Goal: Contribute content

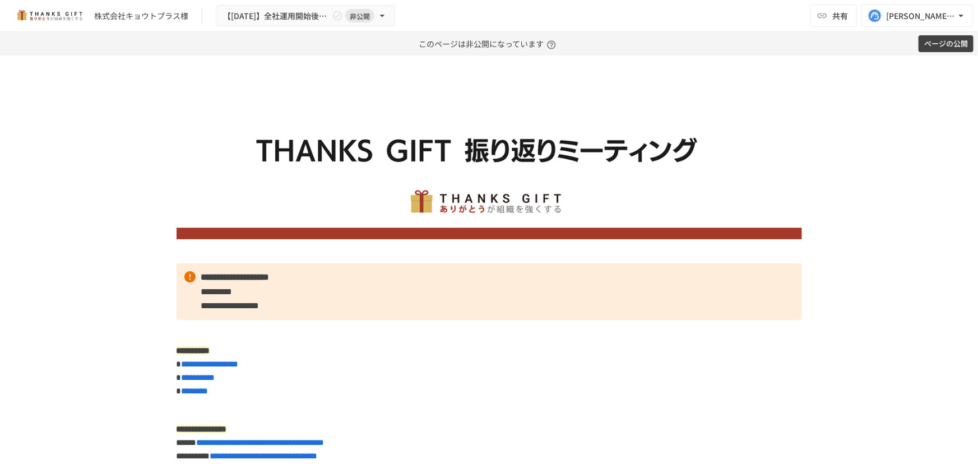
click at [620, 191] on img at bounding box center [490, 161] width 626 height 156
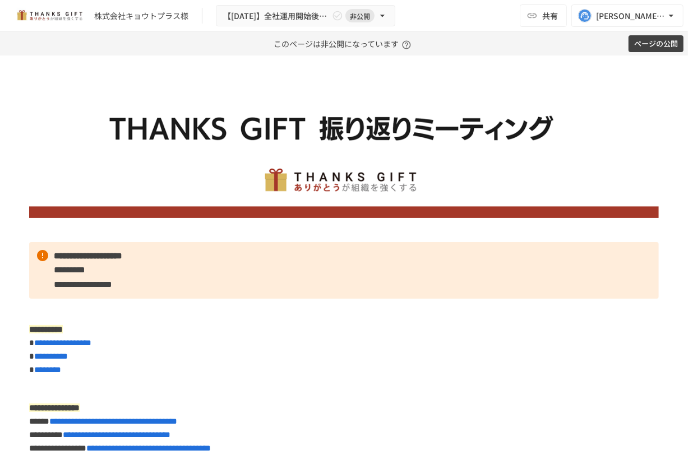
click at [620, 39] on button "ページの公開" at bounding box center [656, 43] width 55 height 17
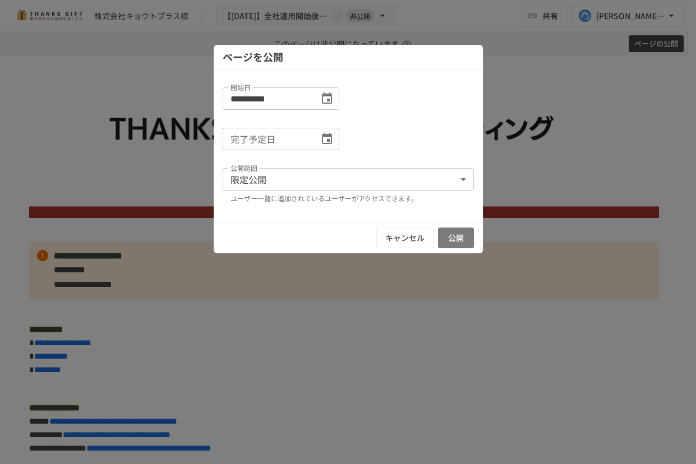
drag, startPoint x: 452, startPoint y: 234, endPoint x: 461, endPoint y: 224, distance: 13.9
click at [452, 234] on button "公開" at bounding box center [456, 238] width 36 height 21
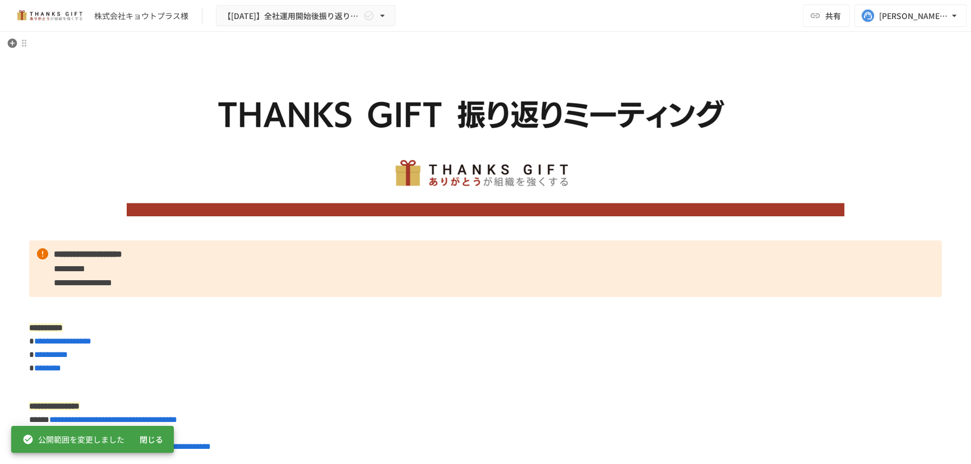
click at [617, 123] on img at bounding box center [486, 126] width 718 height 179
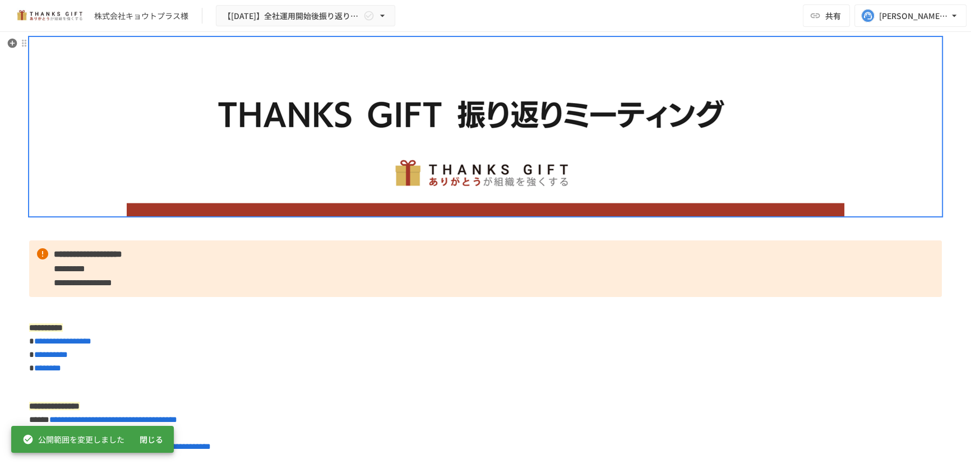
click at [620, 95] on div at bounding box center [485, 126] width 913 height 179
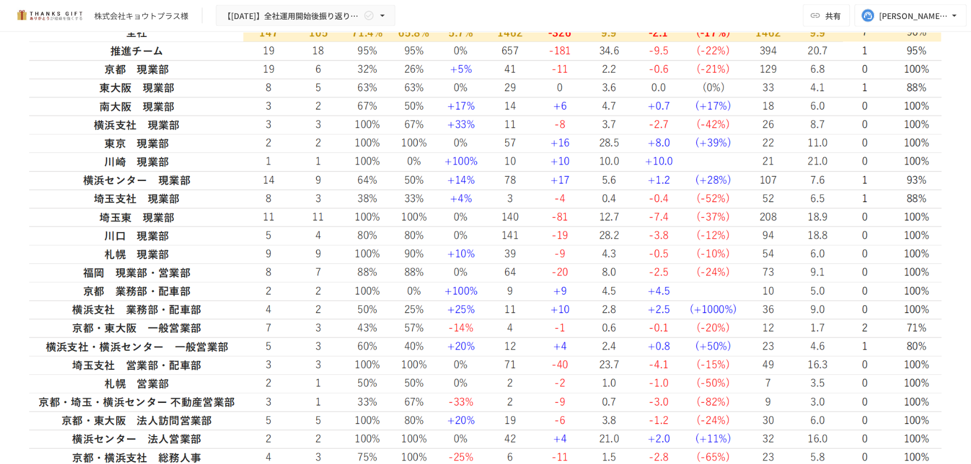
scroll to position [3160, 0]
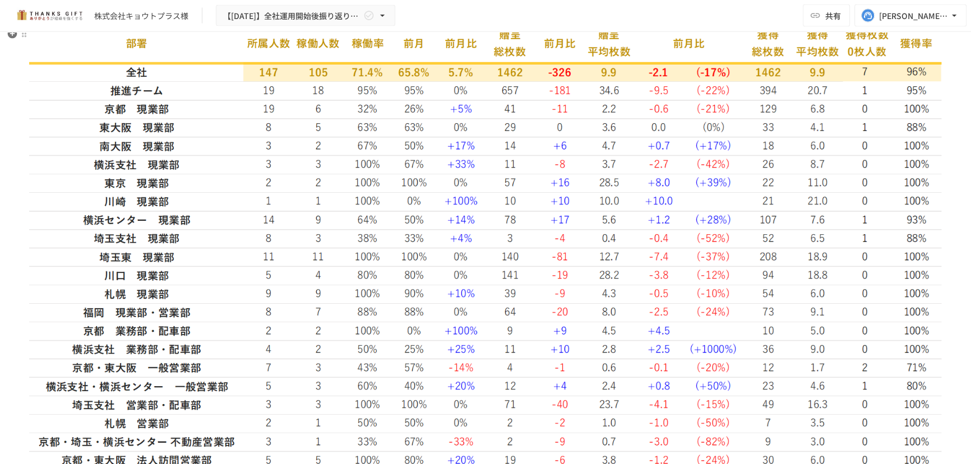
drag, startPoint x: 520, startPoint y: 98, endPoint x: 500, endPoint y: 96, distance: 20.2
click at [500, 96] on img at bounding box center [485, 255] width 913 height 505
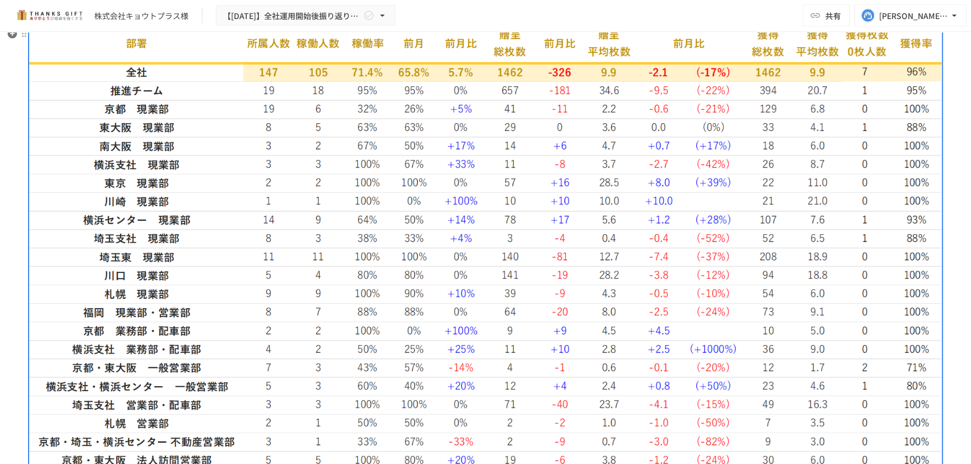
drag, startPoint x: 520, startPoint y: 171, endPoint x: 504, endPoint y: 163, distance: 18.3
click at [504, 163] on img at bounding box center [485, 255] width 913 height 505
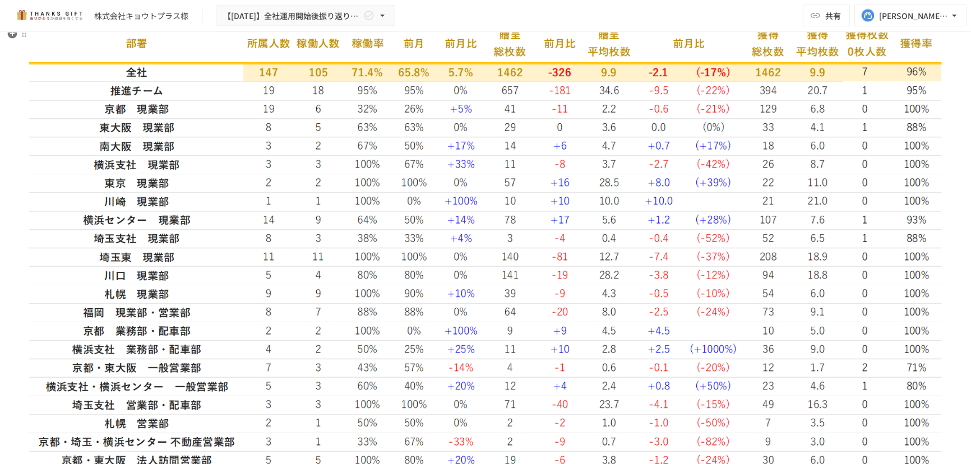
click at [398, 371] on img at bounding box center [485, 255] width 913 height 505
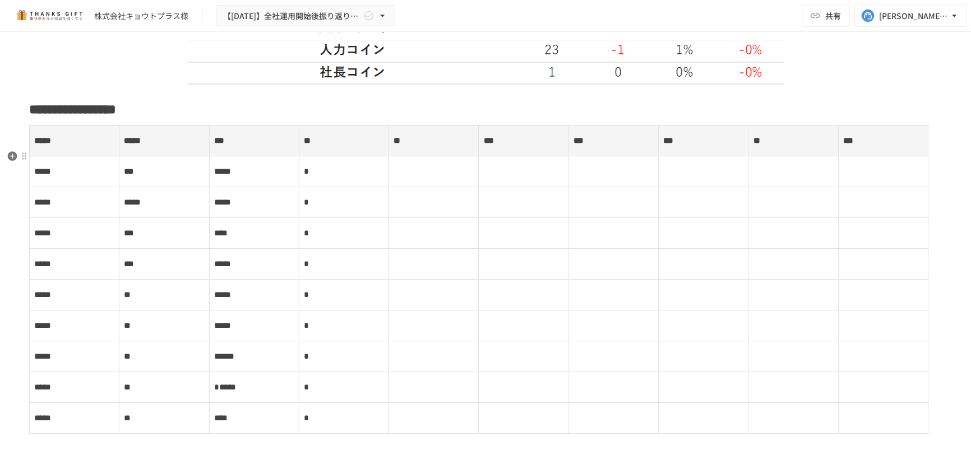
scroll to position [4944, 0]
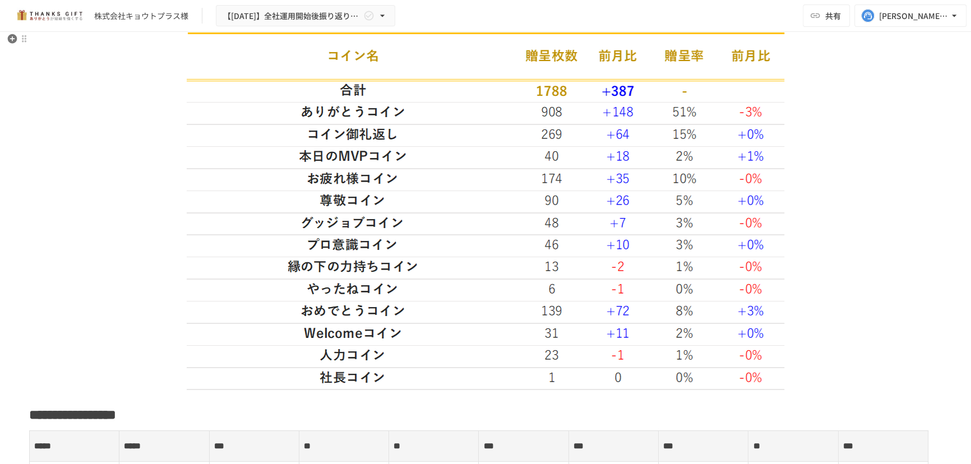
click at [471, 255] on img at bounding box center [486, 199] width 598 height 382
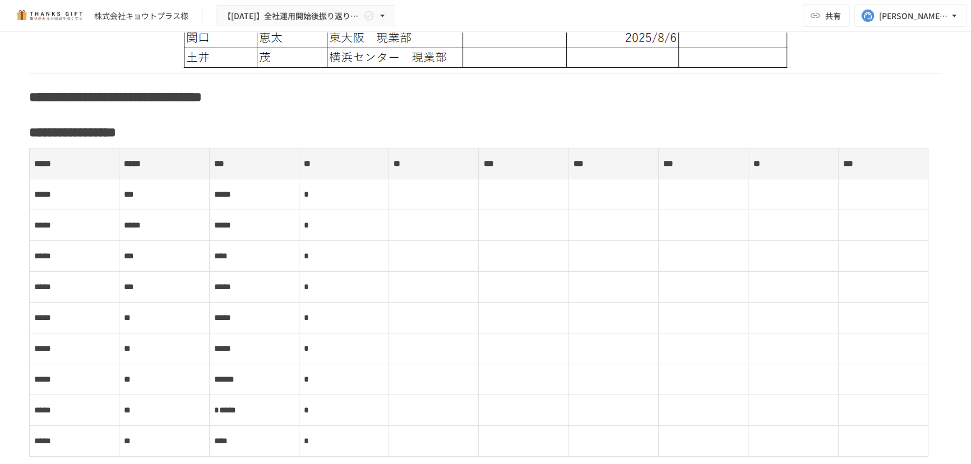
scroll to position [4740, 0]
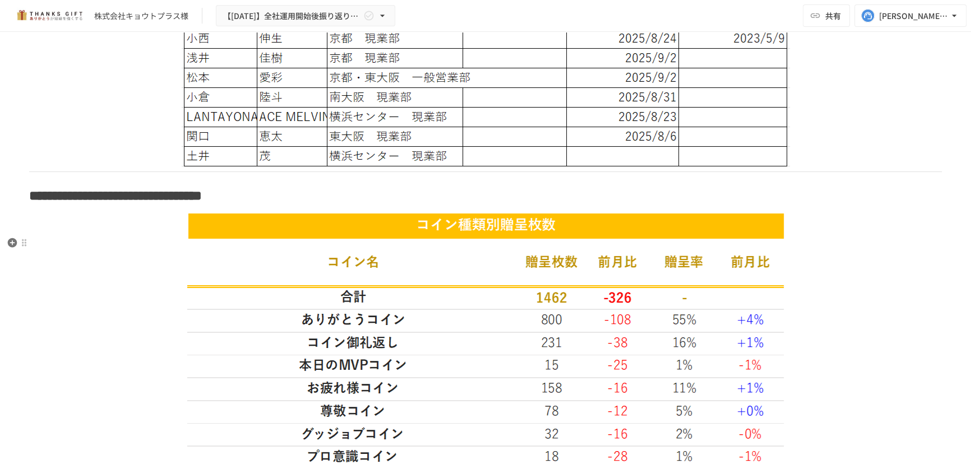
click at [518, 288] on img at bounding box center [485, 410] width 597 height 395
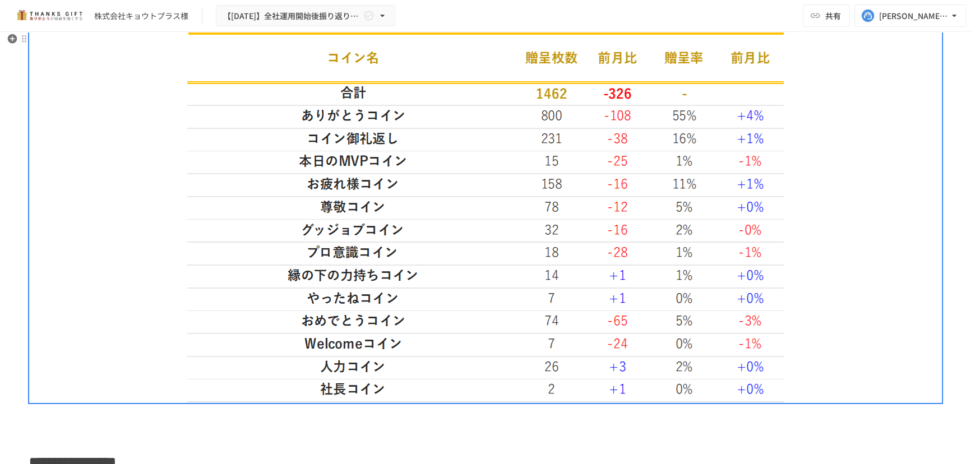
scroll to position [4995, 0]
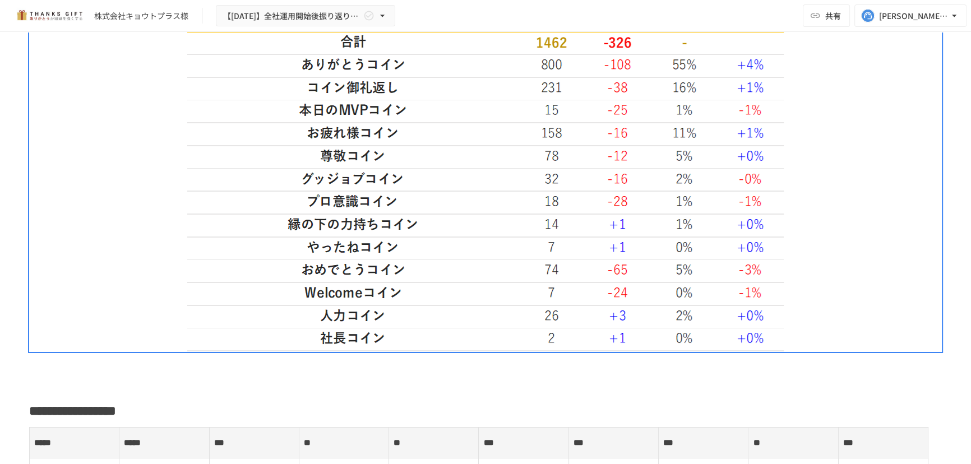
drag, startPoint x: 524, startPoint y: 281, endPoint x: 460, endPoint y: 284, distance: 64.5
click at [460, 284] on img at bounding box center [485, 154] width 597 height 395
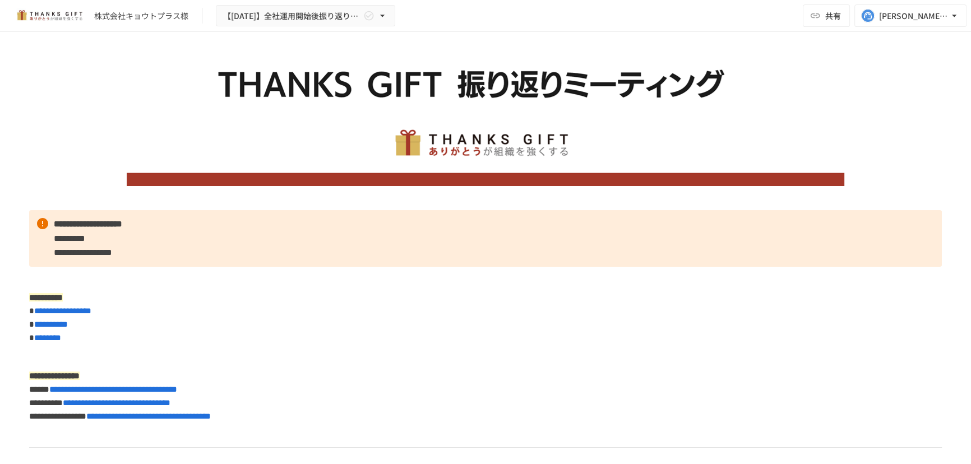
scroll to position [0, 0]
